Goal: Task Accomplishment & Management: Manage account settings

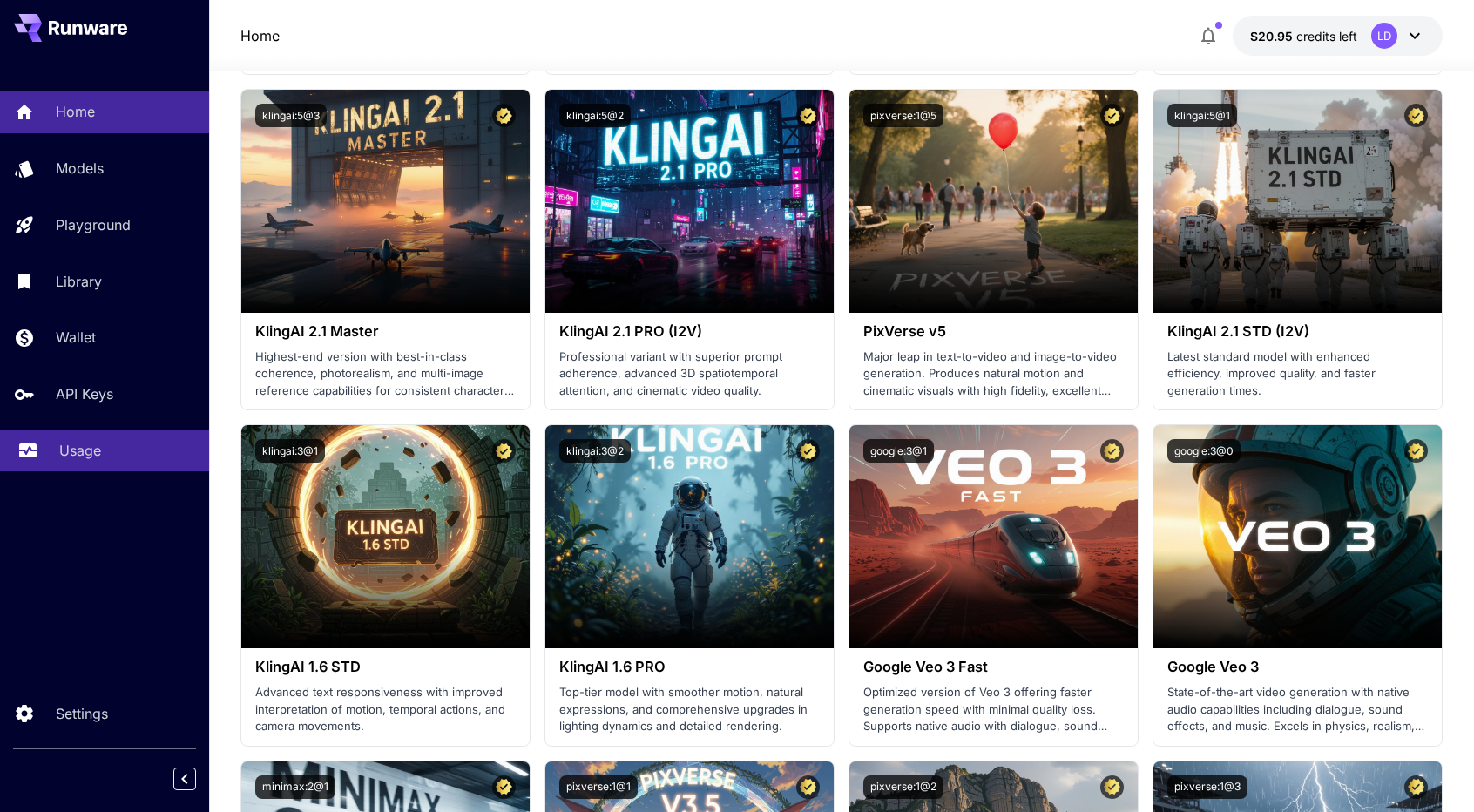
click at [60, 449] on p "Usage" at bounding box center [80, 450] width 42 height 21
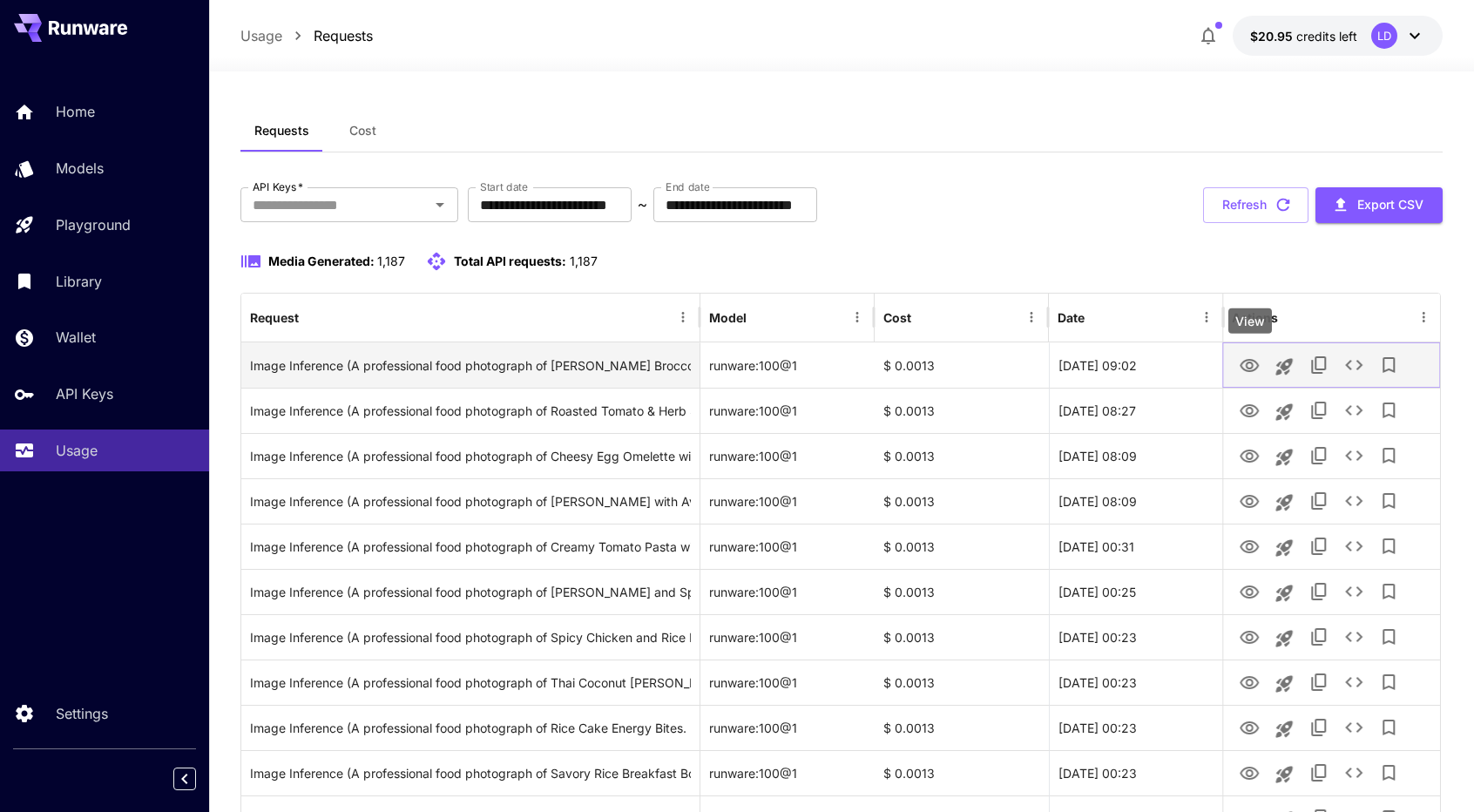
click at [1249, 365] on icon "View" at bounding box center [1249, 366] width 21 height 21
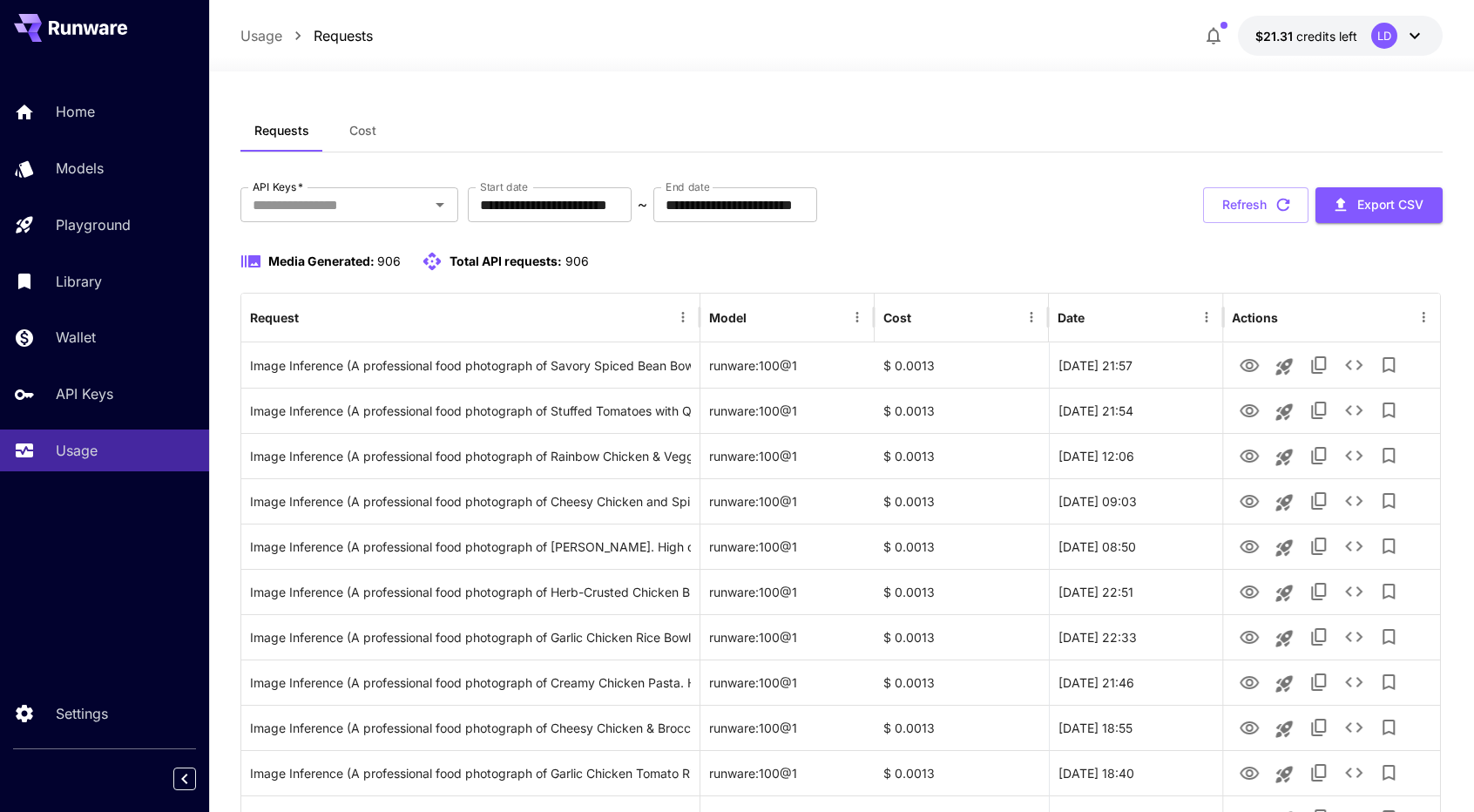
click at [76, 128] on link "Home" at bounding box center [104, 112] width 209 height 43
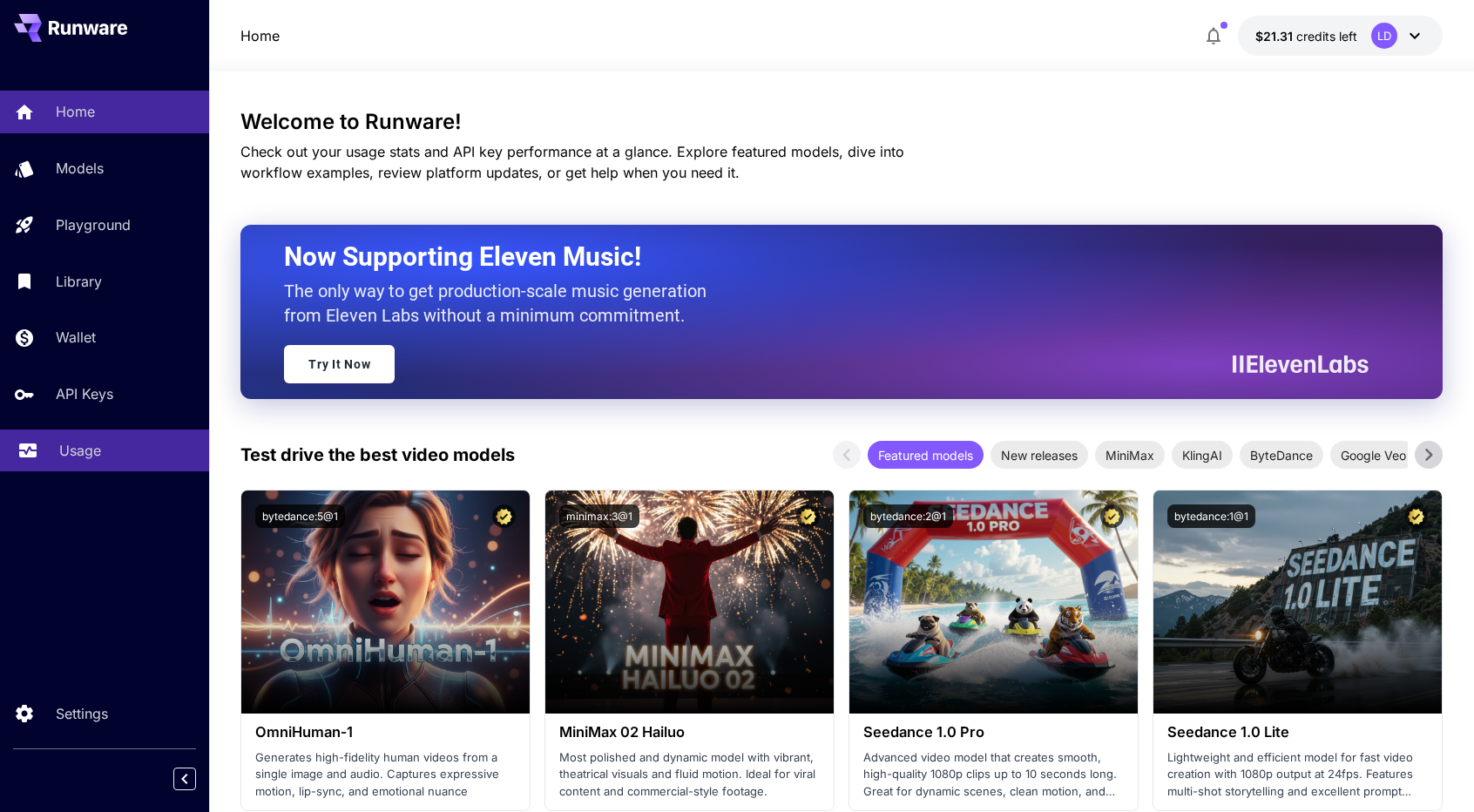
click at [85, 466] on link "Usage" at bounding box center [104, 451] width 209 height 43
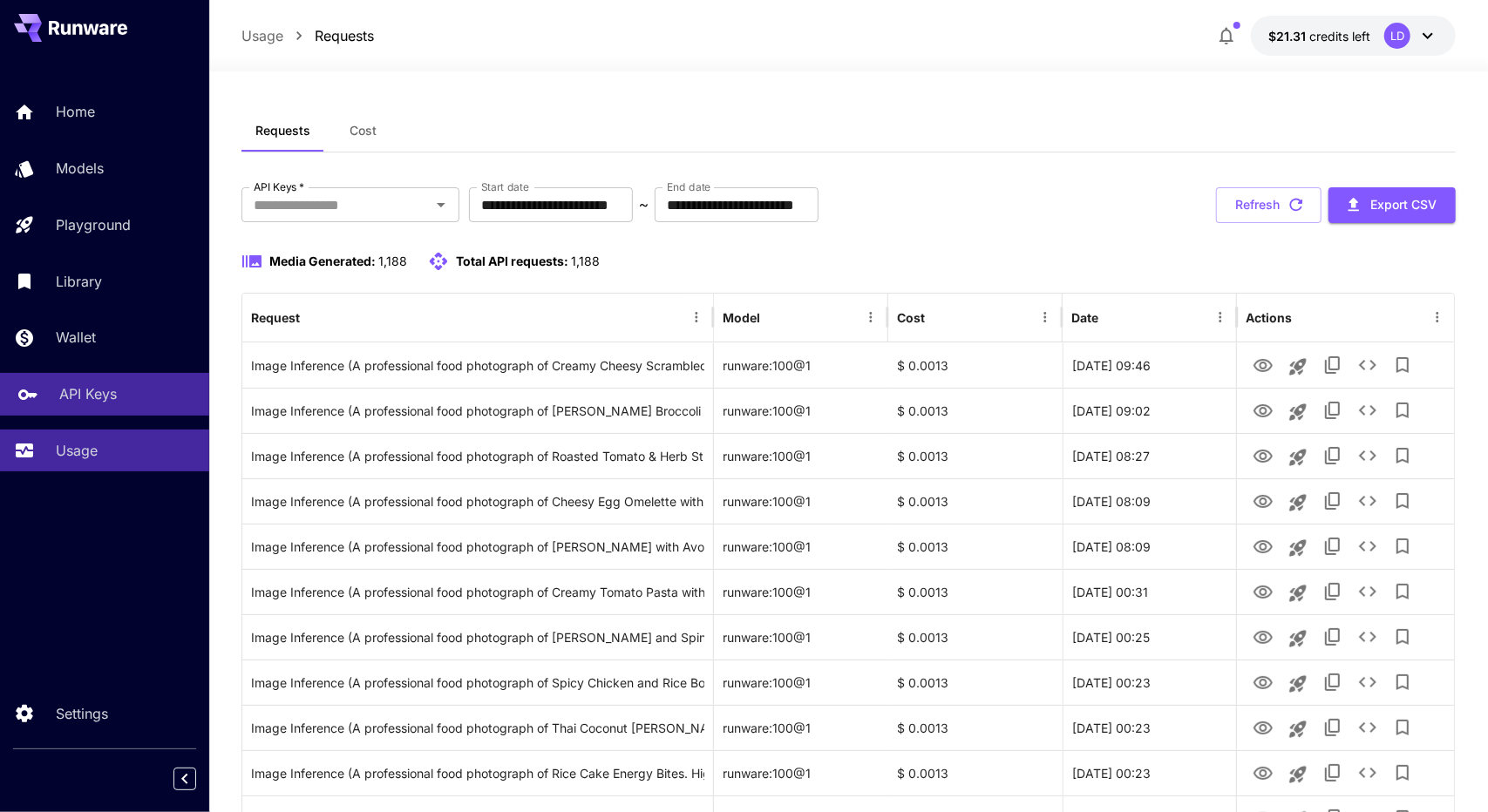
click at [111, 404] on p "API Keys" at bounding box center [88, 393] width 58 height 21
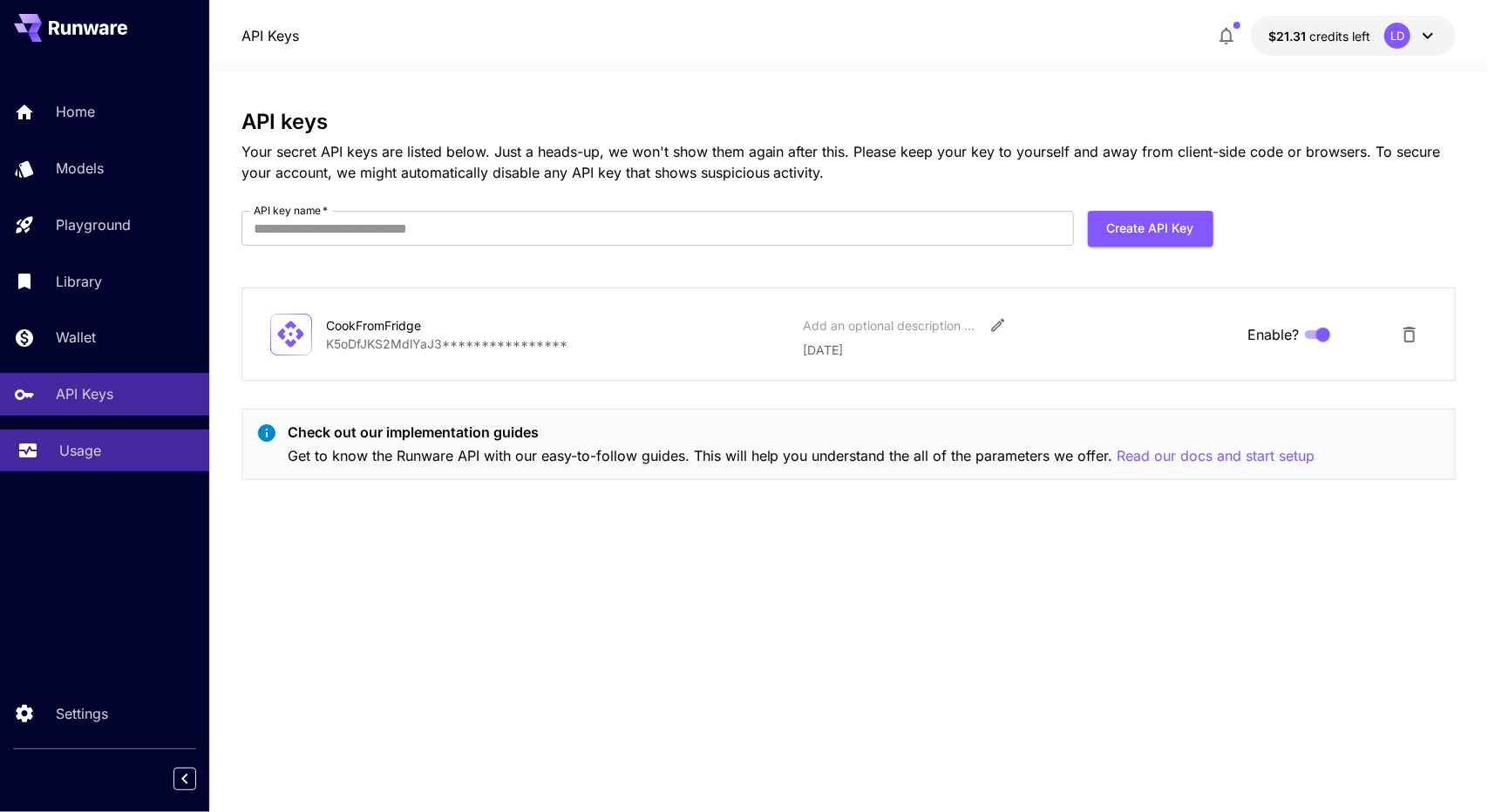
click at [72, 451] on p "Usage" at bounding box center [80, 450] width 42 height 21
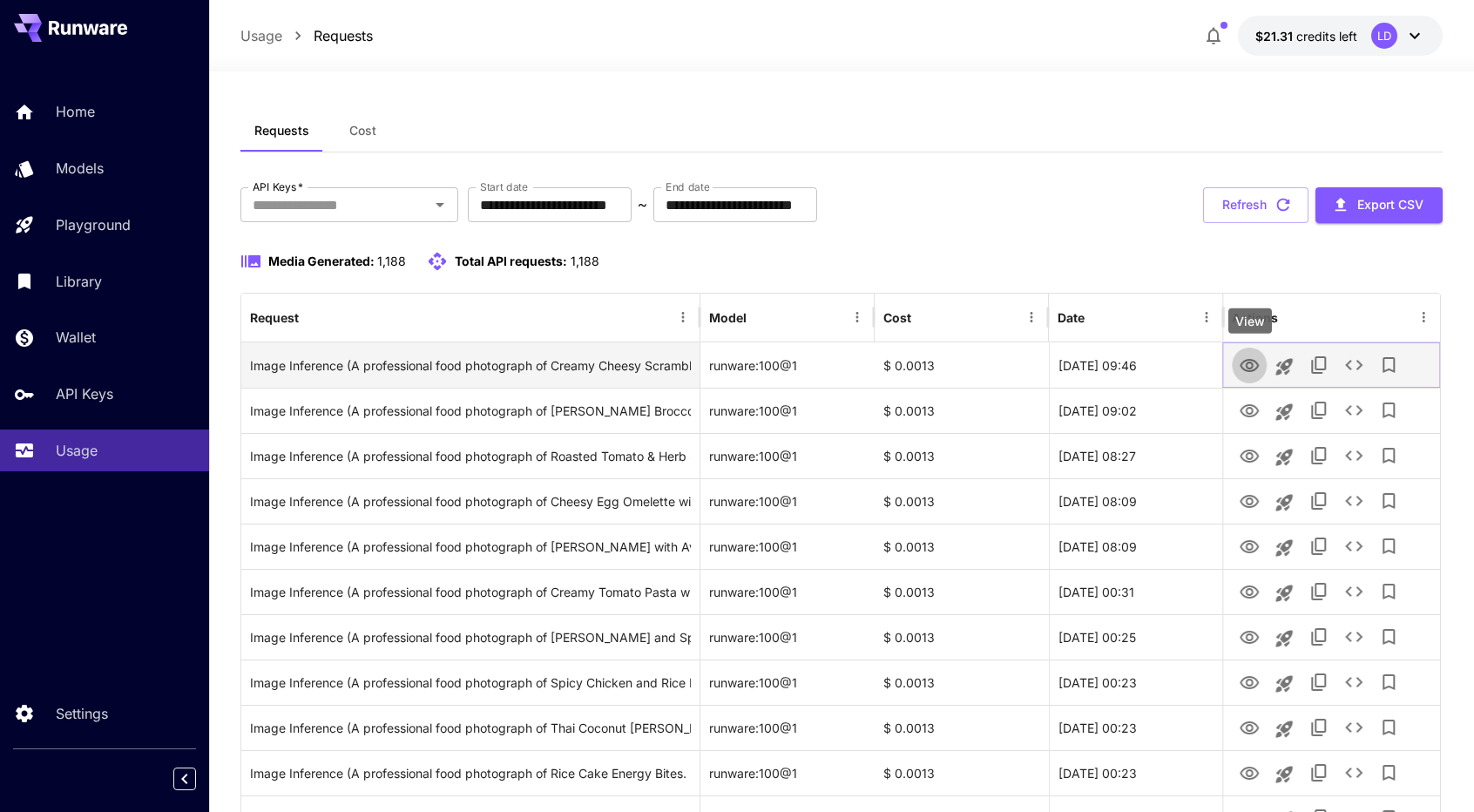
click at [1251, 366] on icon "View" at bounding box center [1249, 366] width 19 height 13
